Goal: Information Seeking & Learning: Learn about a topic

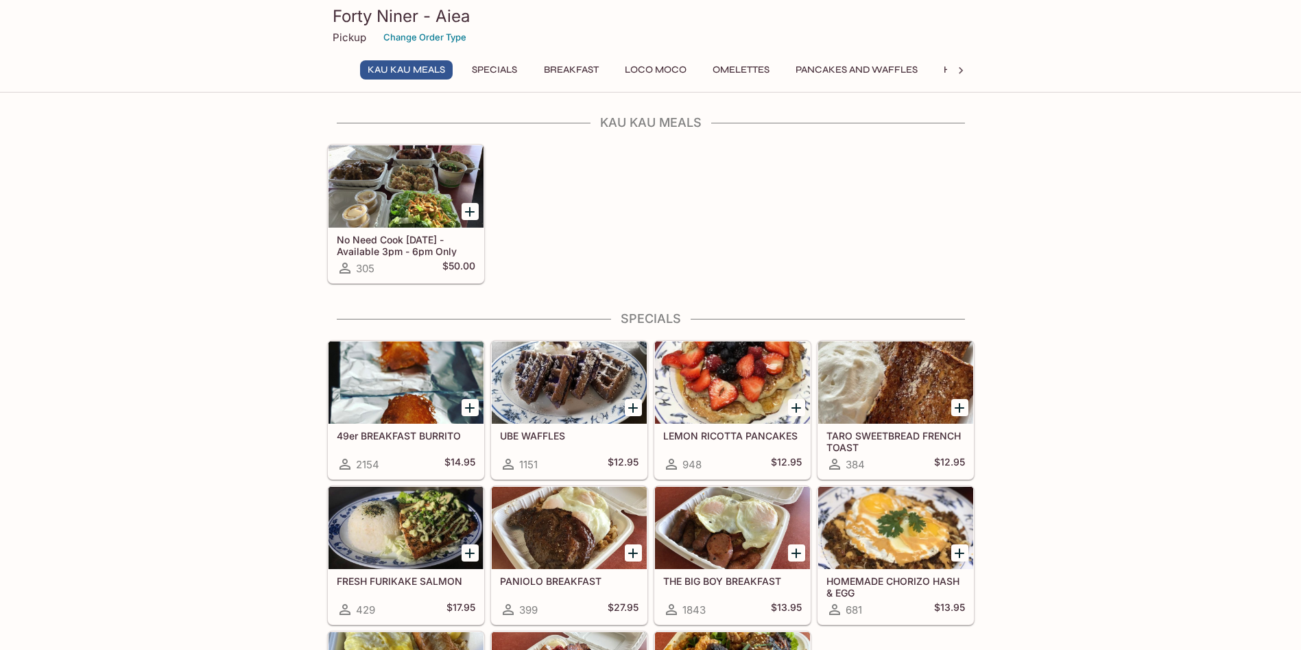
click at [471, 213] on icon "Add No Need Cook Today - Available 3pm - 6pm Only" at bounding box center [469, 212] width 16 height 16
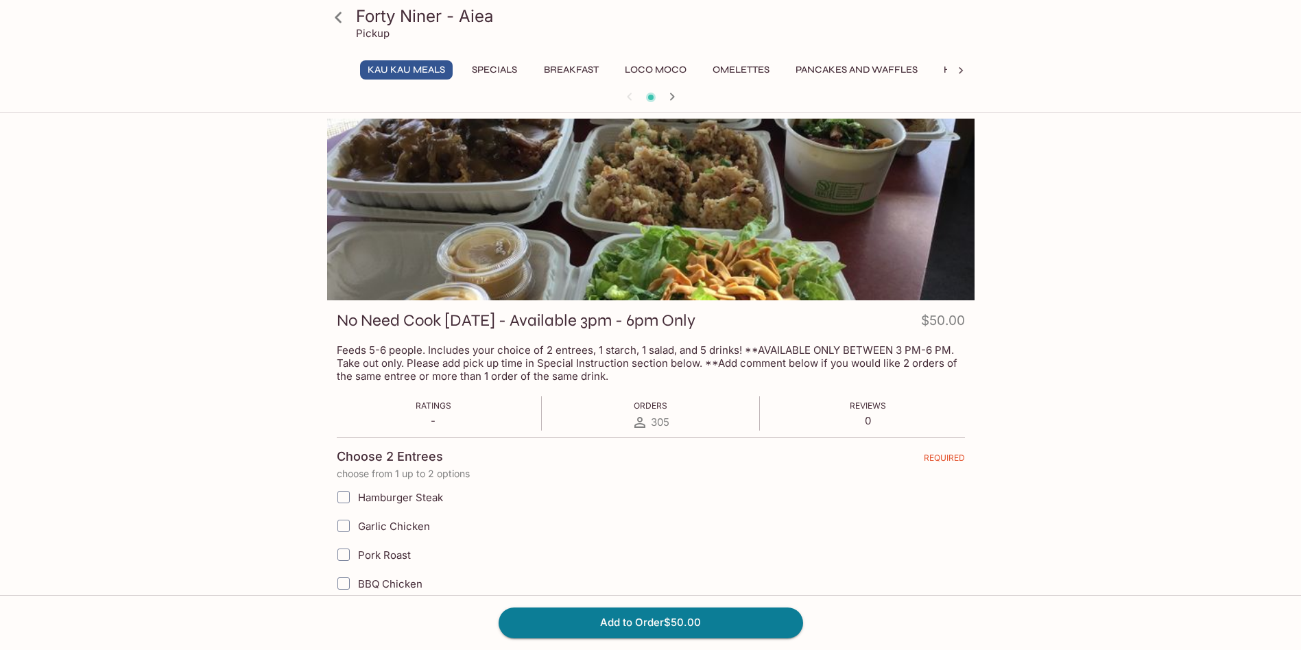
click at [511, 71] on button "Specials" at bounding box center [494, 69] width 62 height 19
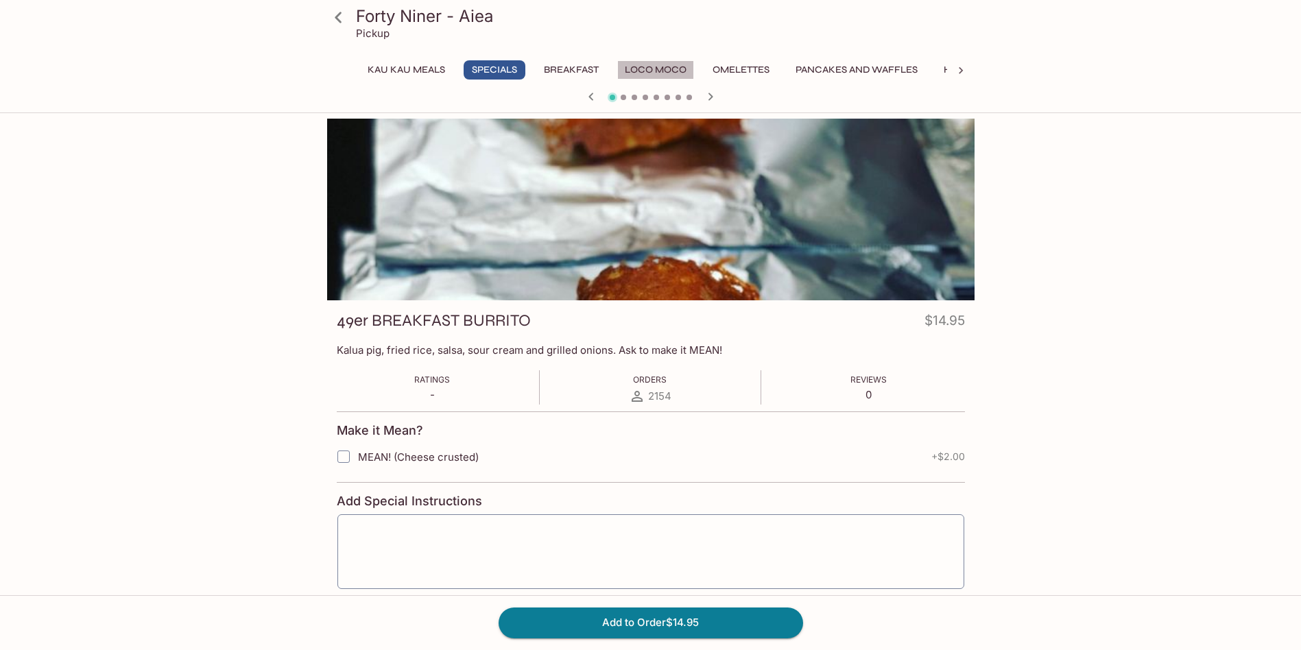
click at [668, 67] on button "Loco Moco" at bounding box center [655, 69] width 77 height 19
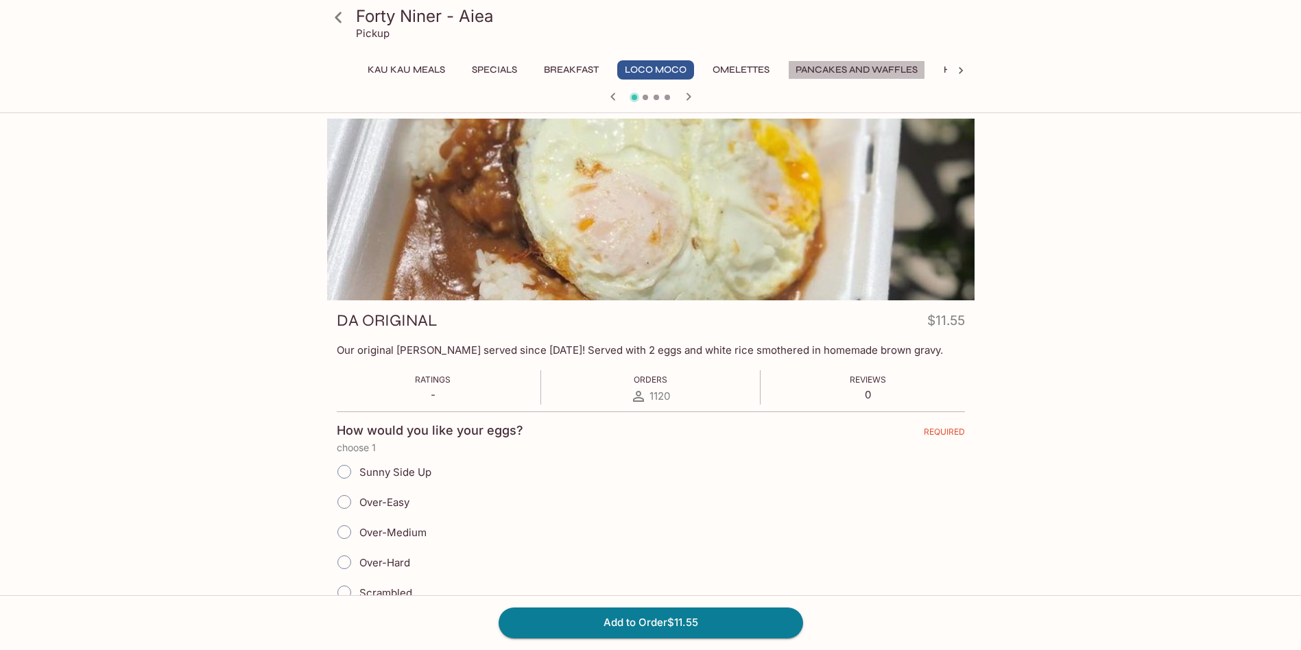
click at [834, 66] on button "Pancakes and Waffles" at bounding box center [856, 69] width 137 height 19
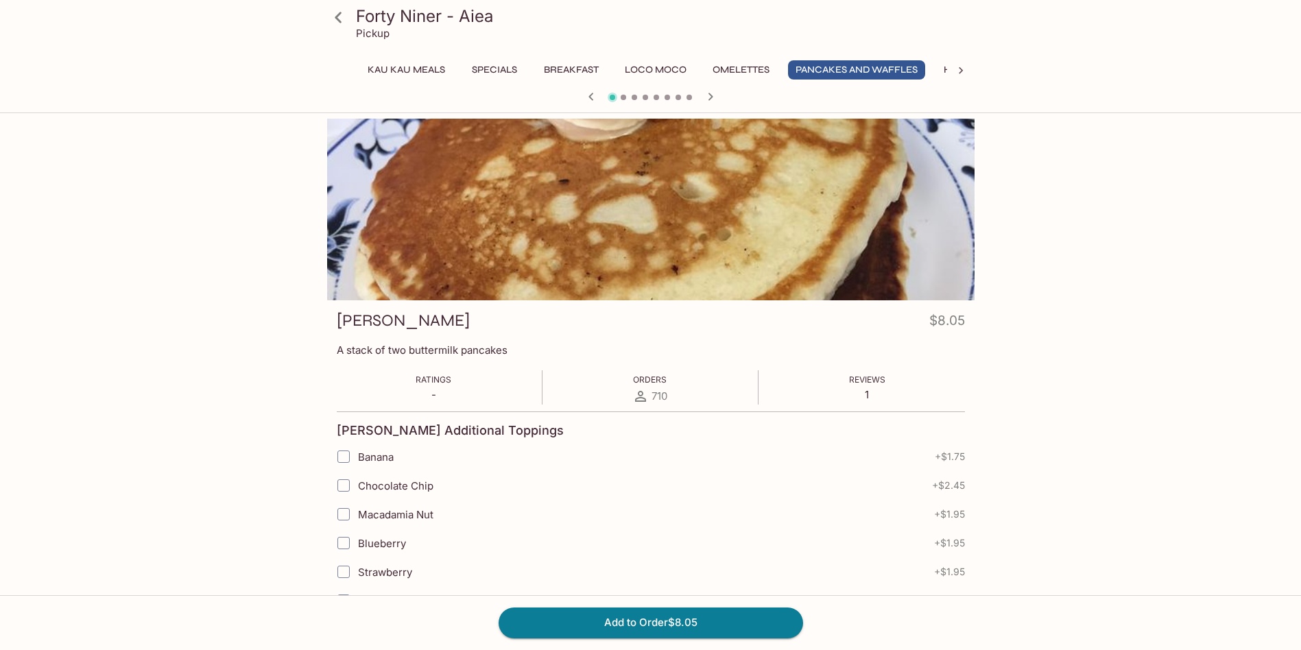
click at [959, 67] on icon at bounding box center [961, 71] width 14 height 14
click at [709, 96] on icon "button" at bounding box center [710, 96] width 16 height 16
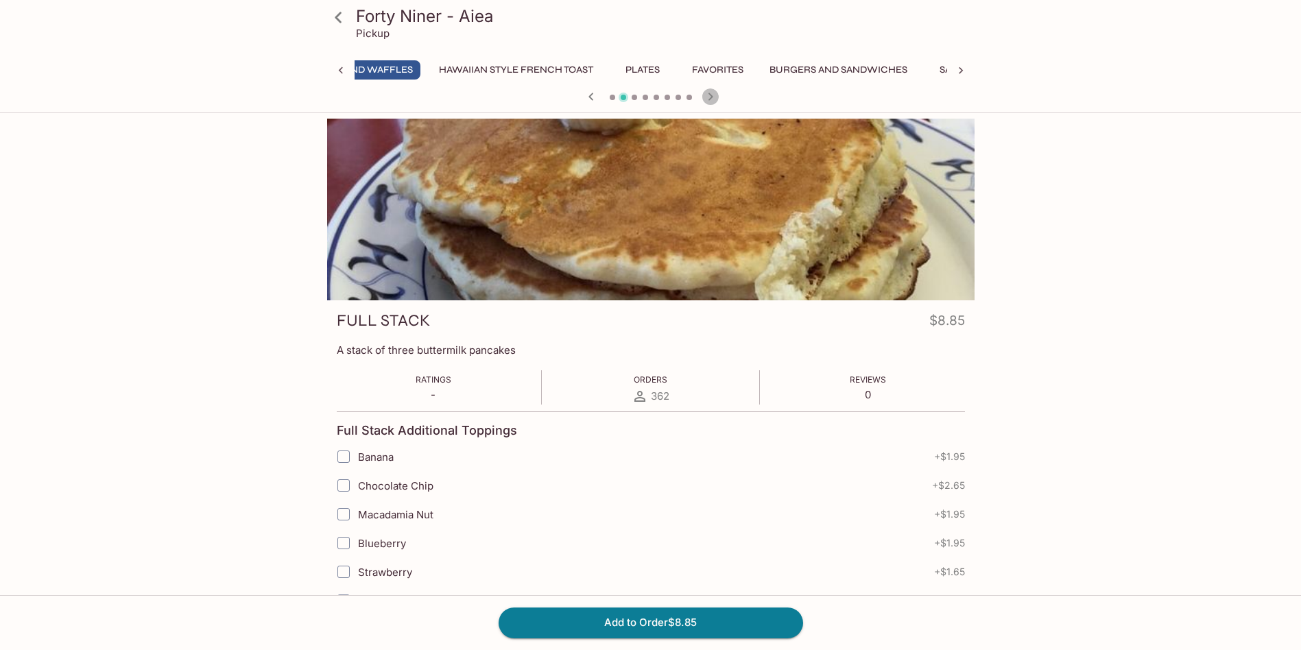
click at [709, 96] on icon "button" at bounding box center [710, 96] width 16 height 16
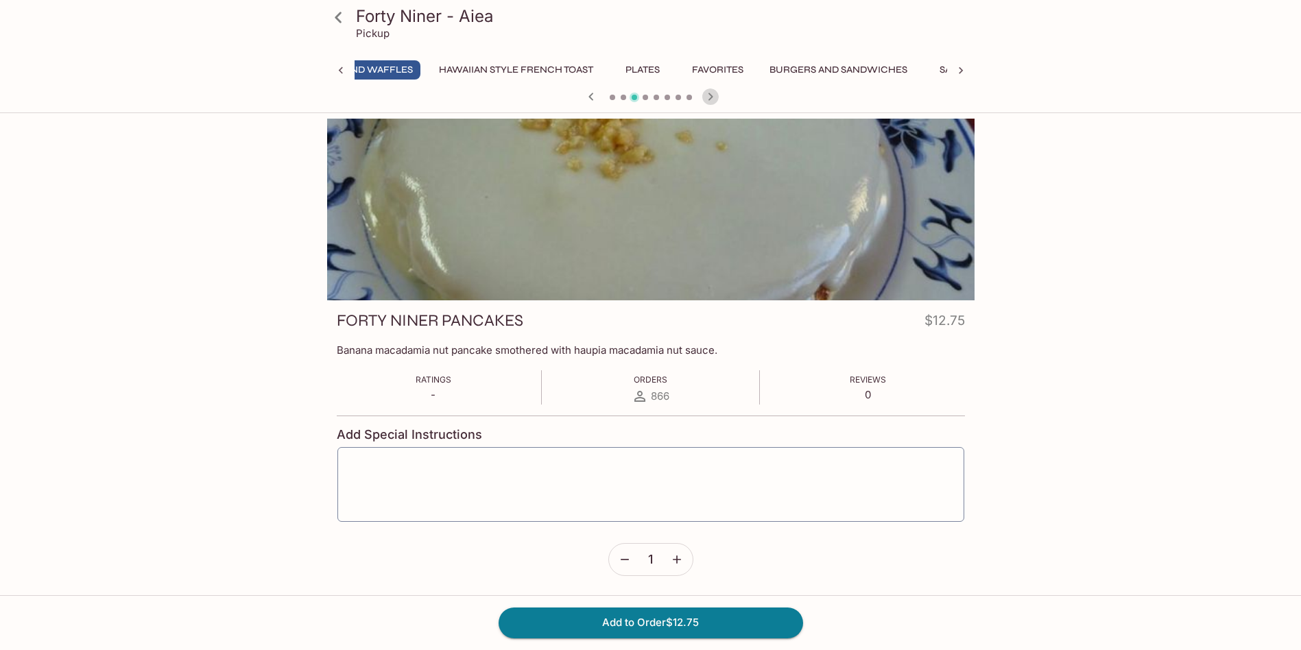
click at [709, 96] on icon "button" at bounding box center [710, 96] width 16 height 16
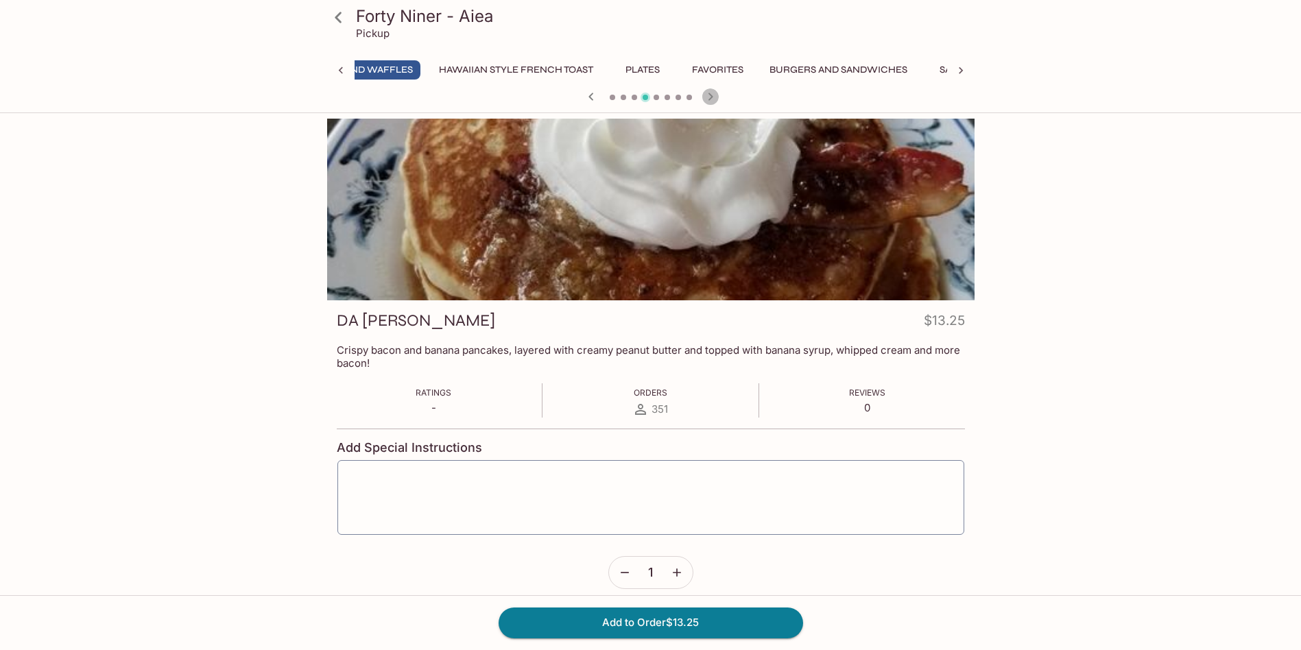
click at [709, 96] on icon "button" at bounding box center [710, 96] width 16 height 16
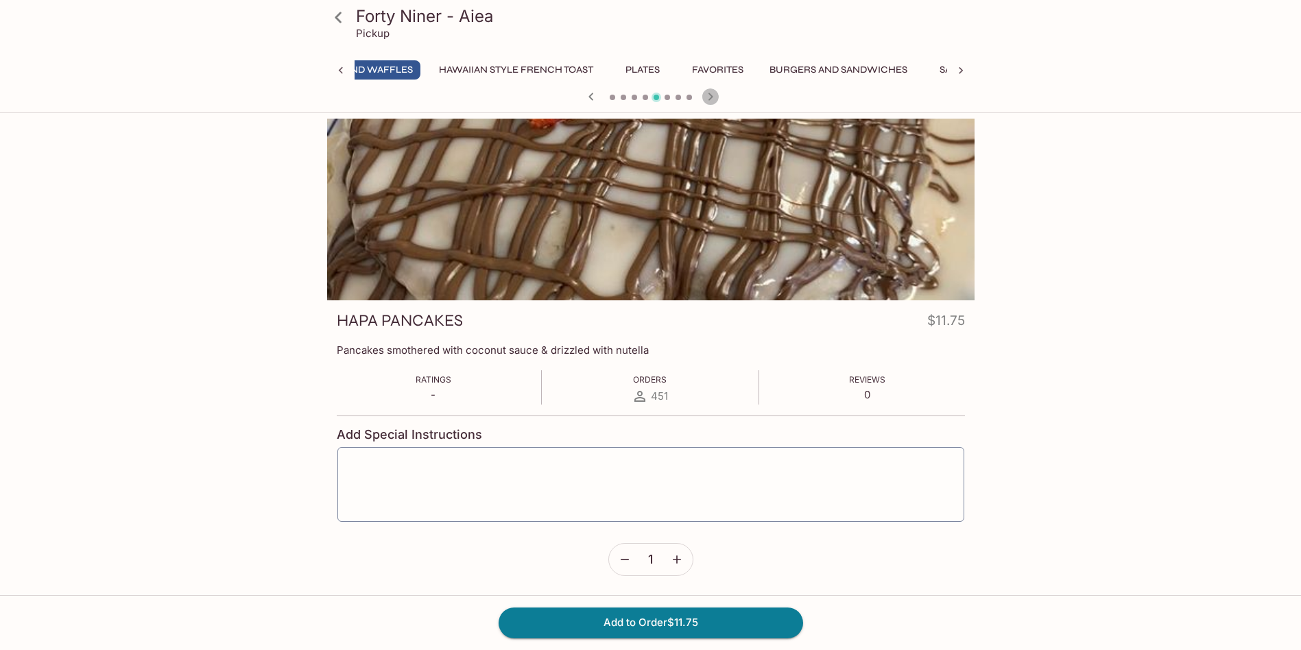
click at [709, 96] on icon "button" at bounding box center [710, 96] width 16 height 16
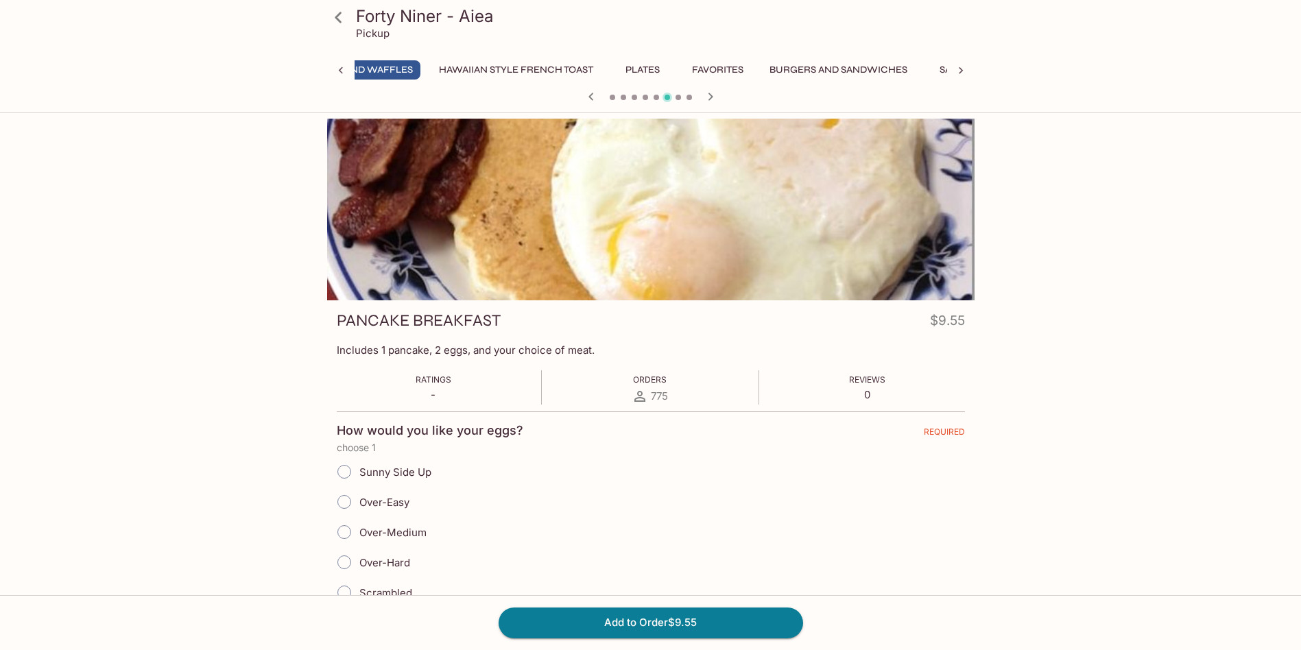
click at [590, 97] on icon "button" at bounding box center [590, 97] width 5 height 8
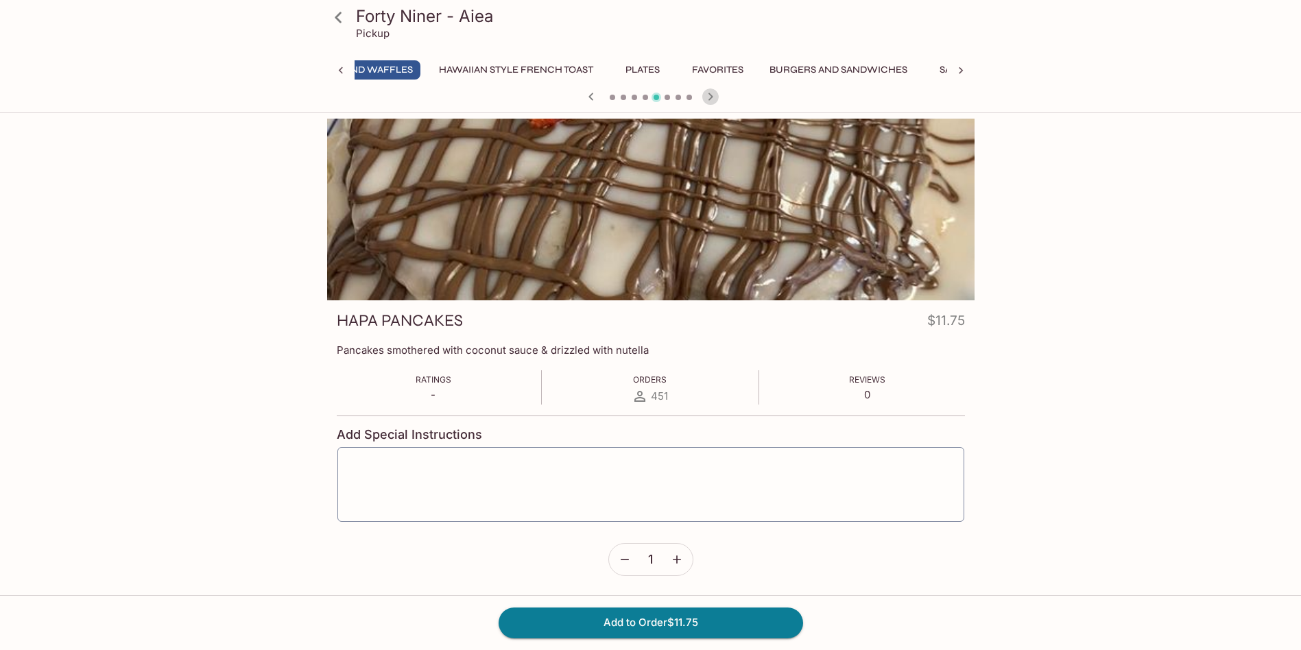
click at [710, 97] on icon "button" at bounding box center [710, 96] width 16 height 16
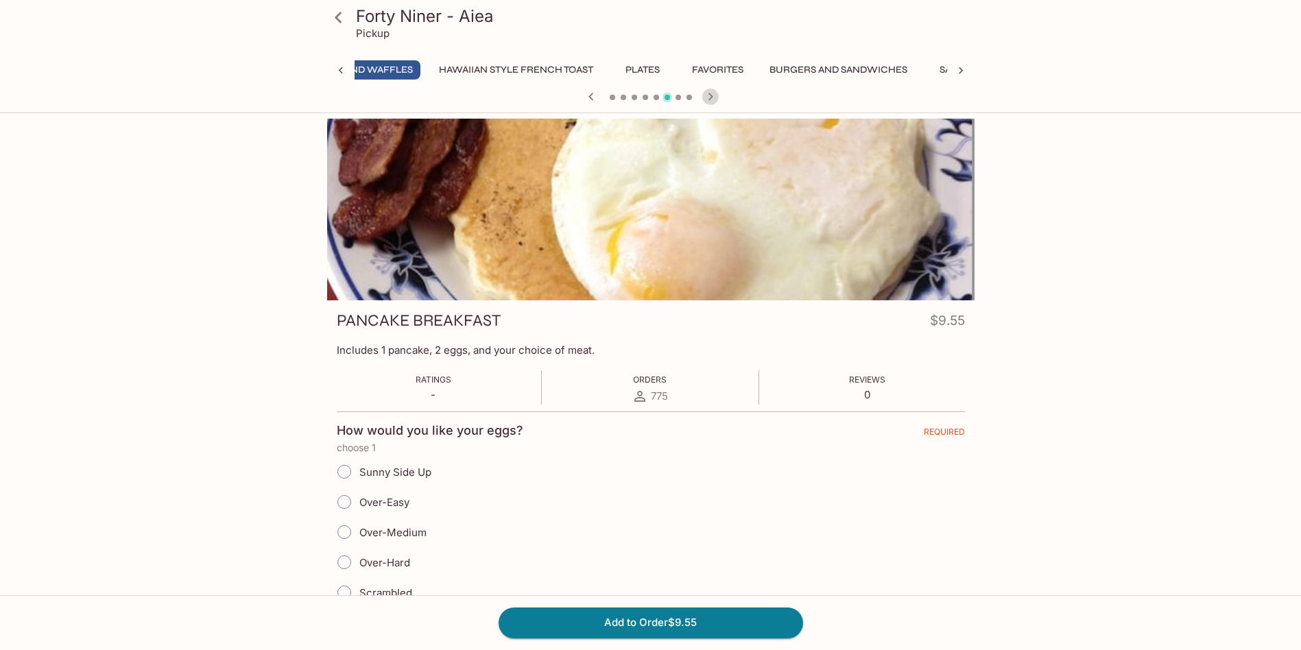
click at [710, 97] on icon "button" at bounding box center [710, 97] width 5 height 8
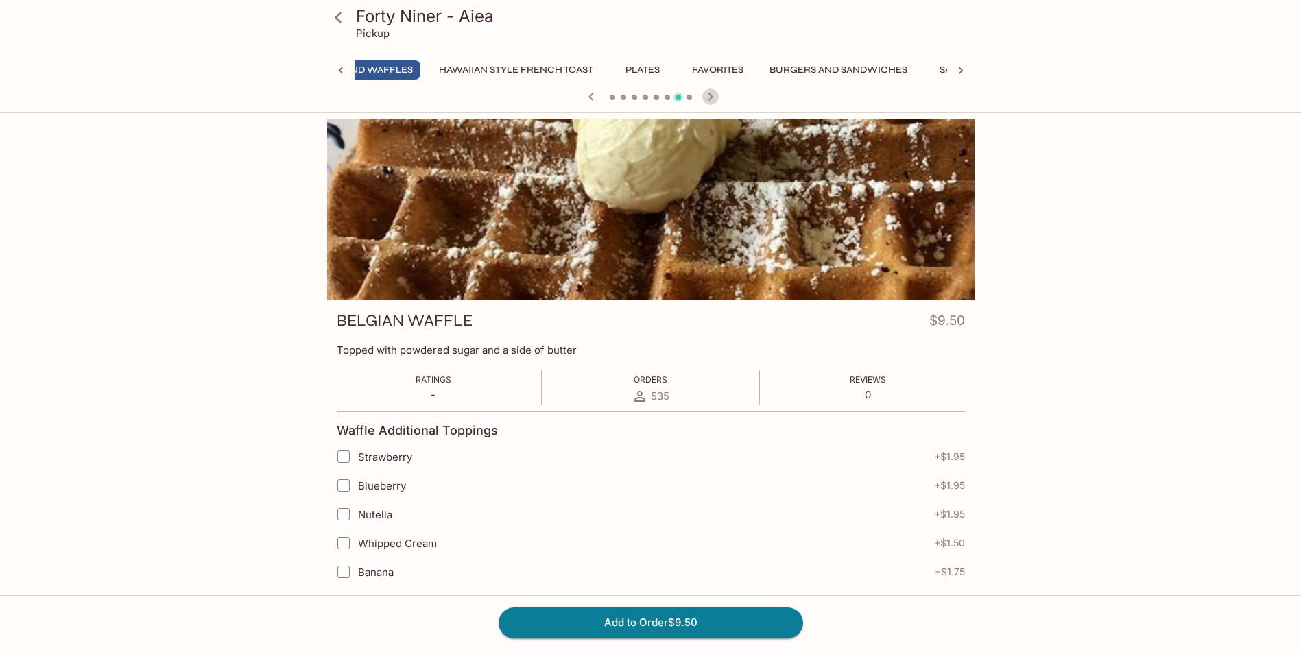
click at [710, 97] on icon "button" at bounding box center [710, 97] width 5 height 8
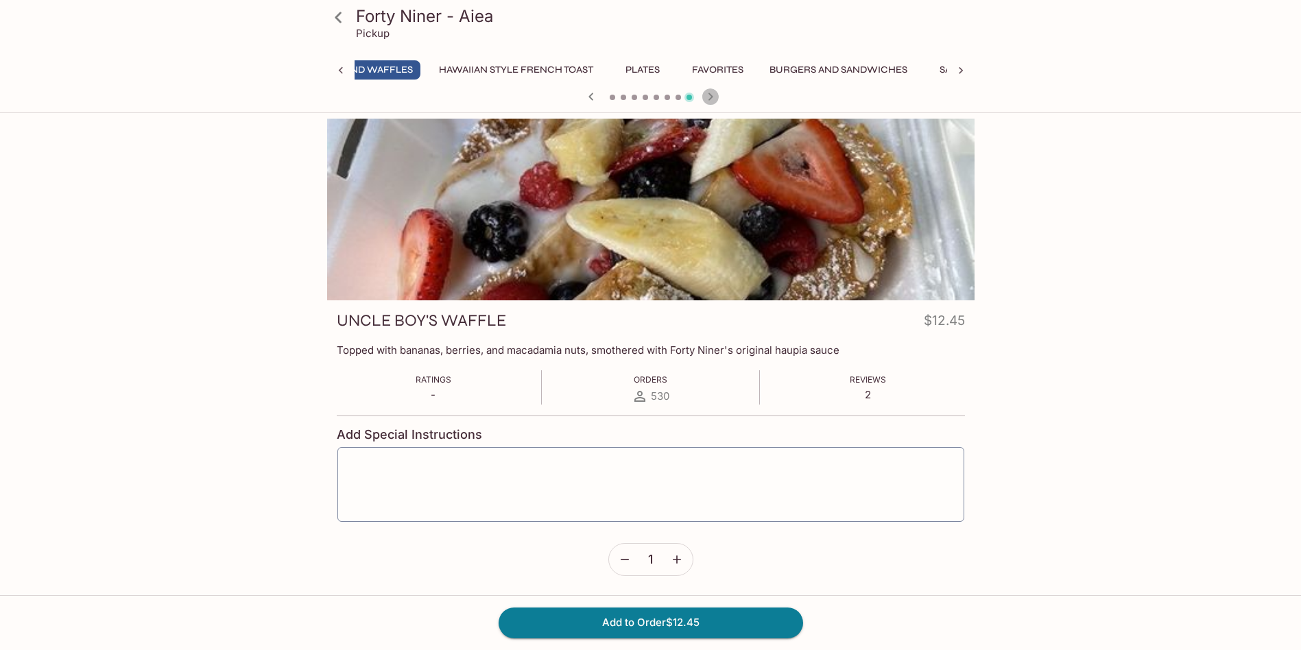
click at [710, 97] on icon "button" at bounding box center [710, 97] width 5 height 8
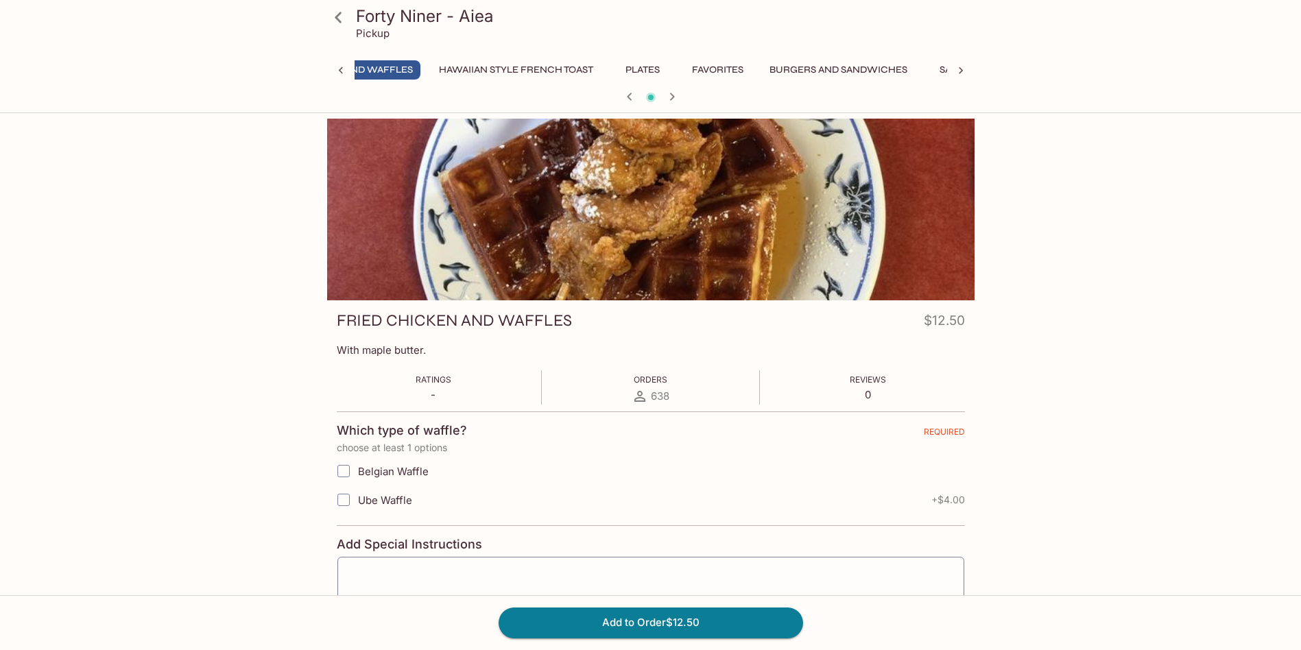
click at [710, 97] on div at bounding box center [651, 98] width 658 height 21
click at [342, 69] on icon at bounding box center [341, 71] width 14 height 14
click at [341, 73] on div "Kau Kau Meals Specials Breakfast Loco Moco Omelettes Pancakes and Waffles Hawai…" at bounding box center [650, 73] width 647 height 27
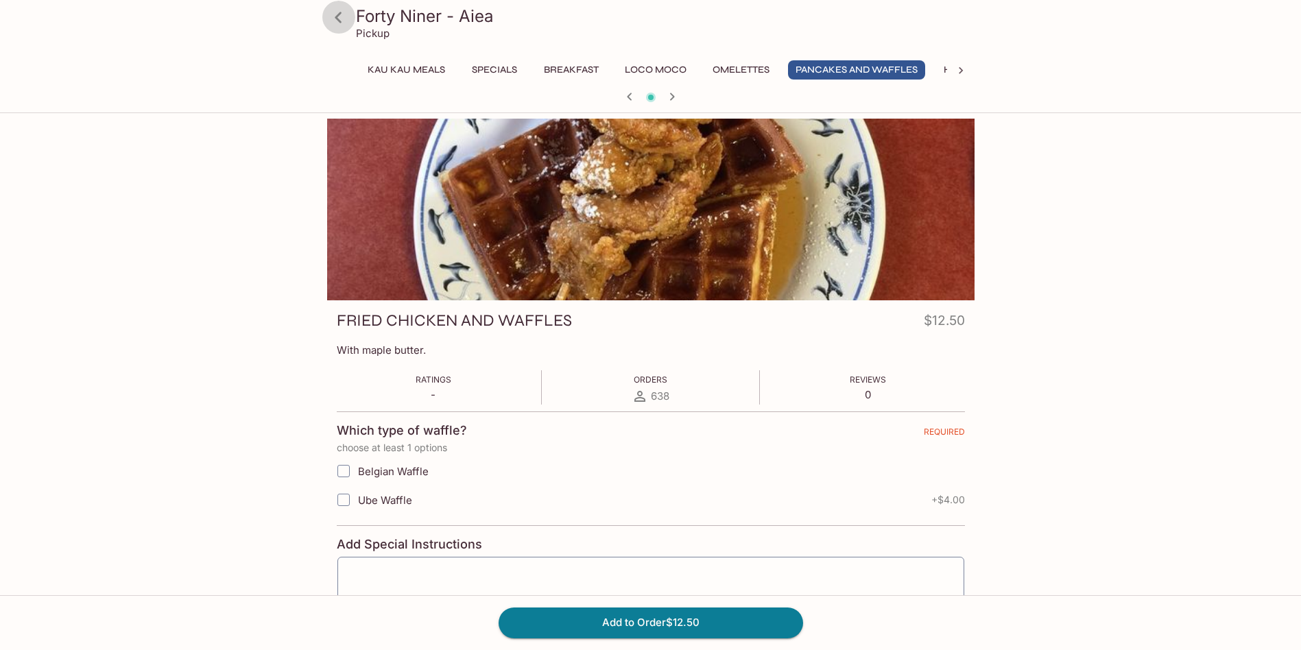
click at [337, 14] on icon at bounding box center [338, 17] width 7 height 11
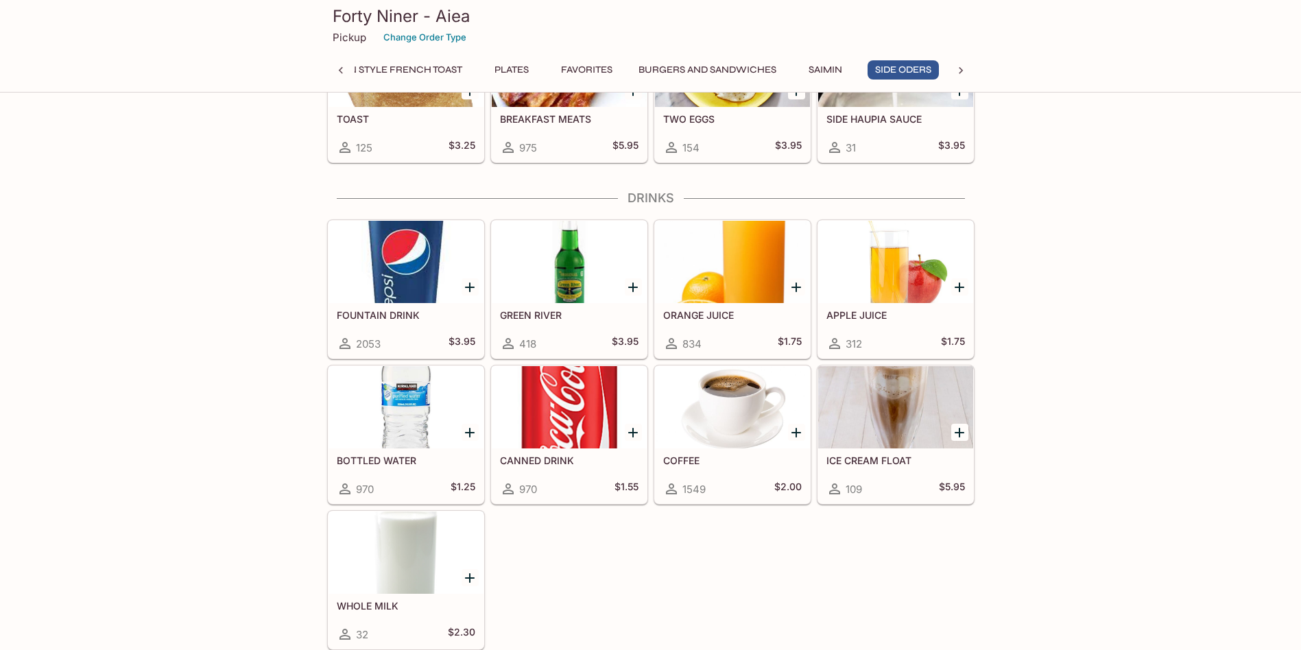
scroll to position [3824, 0]
